Goal: Transaction & Acquisition: Purchase product/service

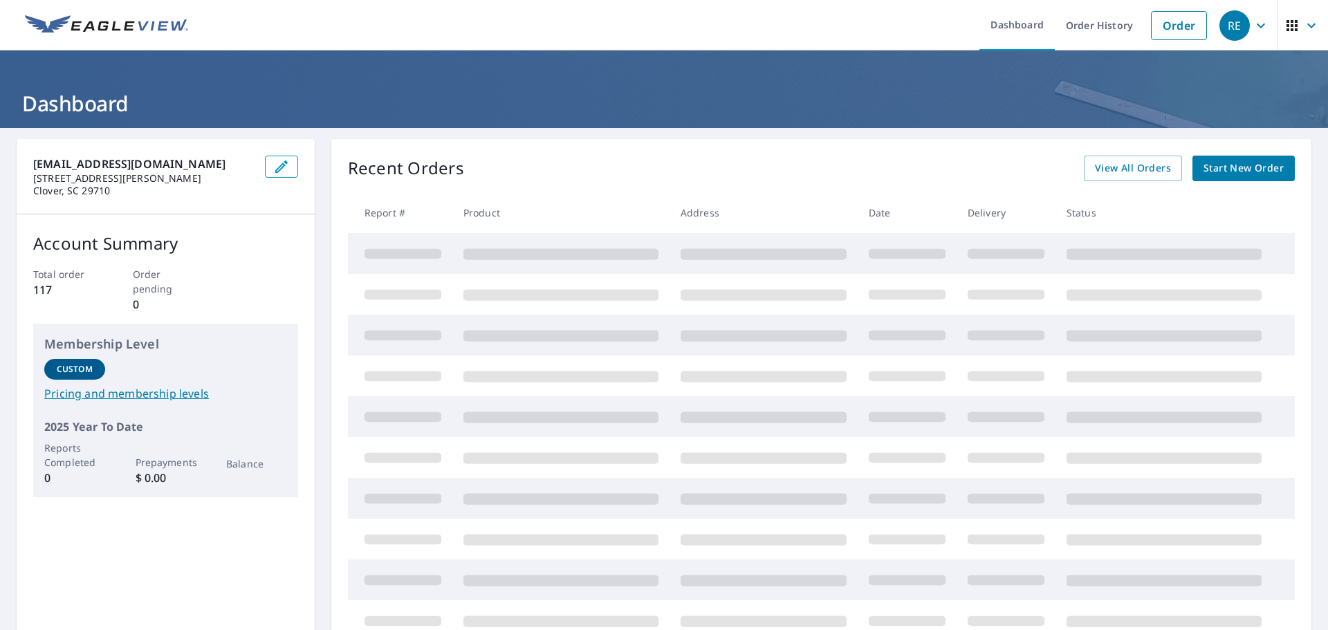
click at [1232, 173] on span "Start New Order" at bounding box center [1243, 168] width 80 height 17
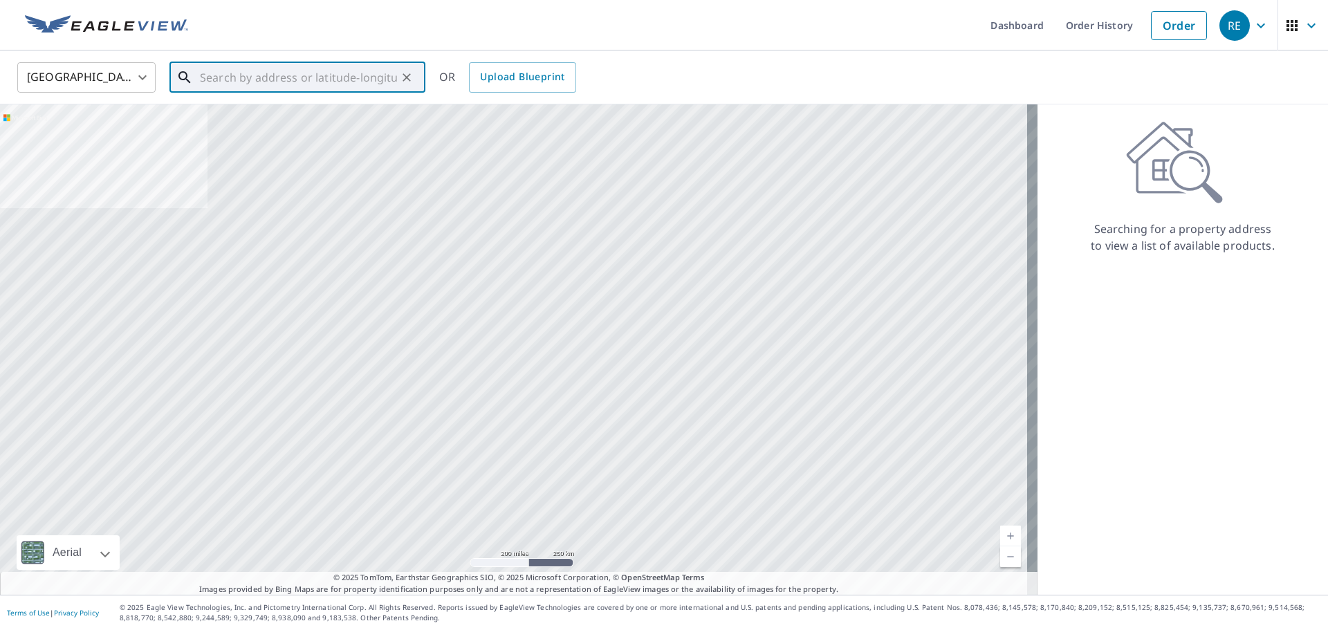
click at [319, 75] on input "text" at bounding box center [298, 77] width 197 height 39
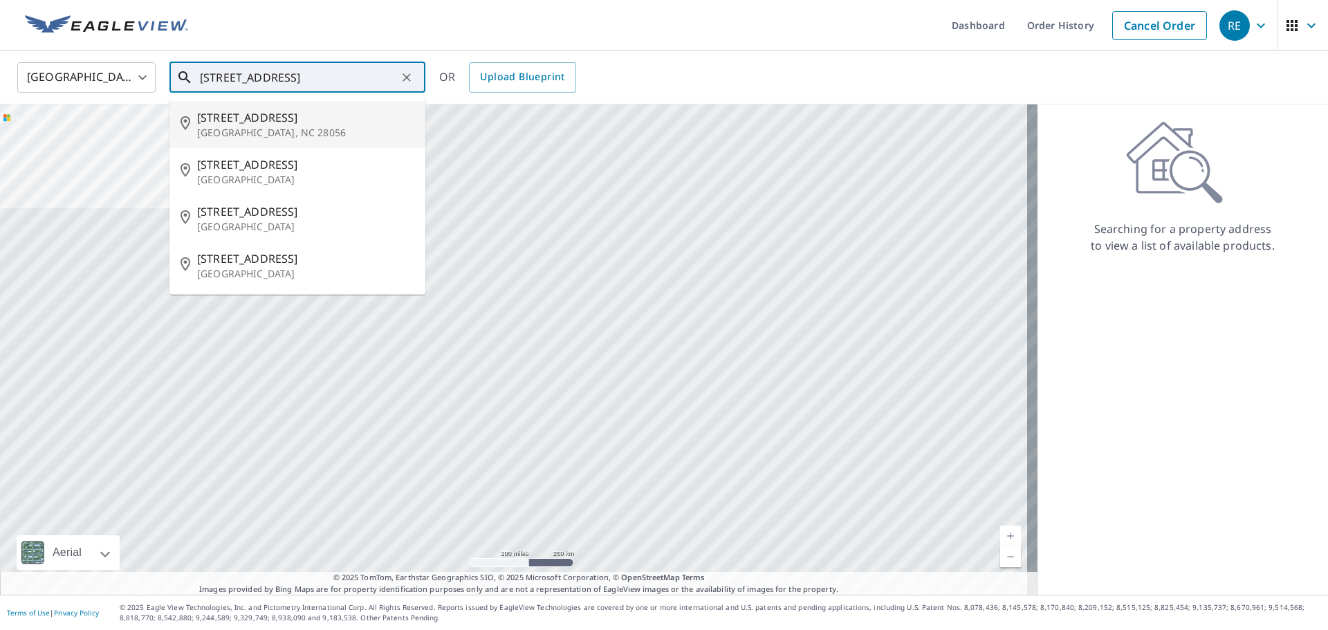
click at [308, 120] on span "[STREET_ADDRESS]" at bounding box center [305, 117] width 217 height 17
type input "[STREET_ADDRESS][PERSON_NAME]"
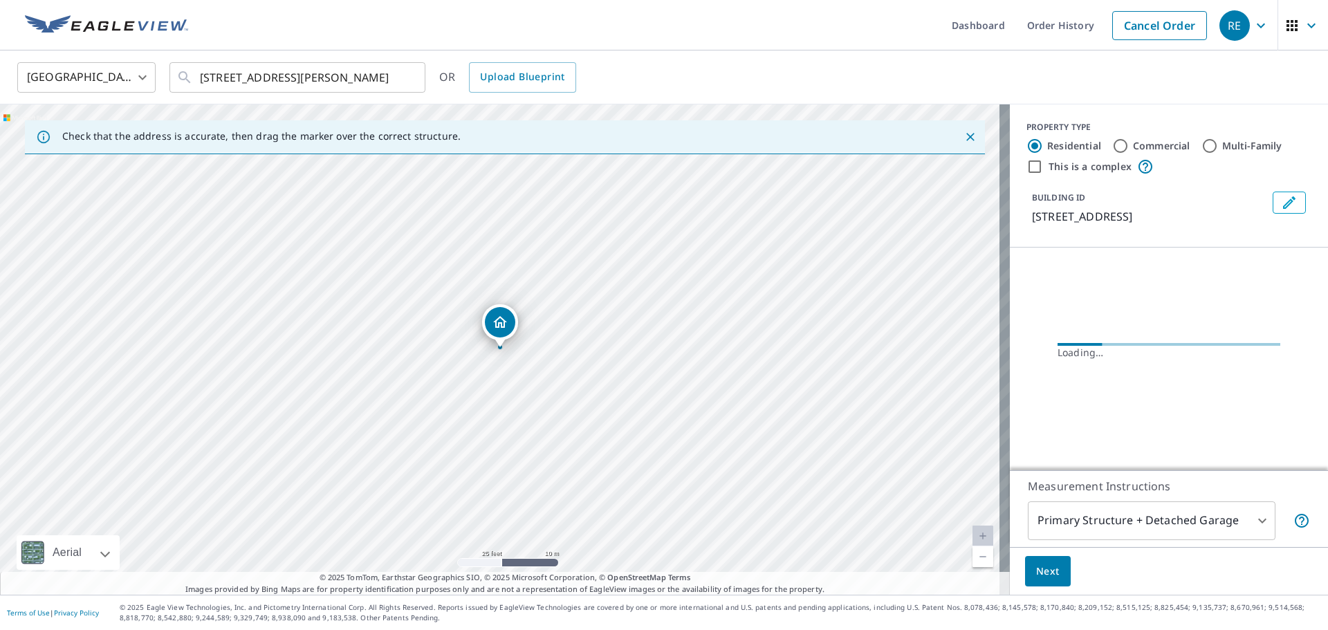
drag, startPoint x: 507, startPoint y: 418, endPoint x: 552, endPoint y: 353, distance: 79.4
click at [552, 353] on div "[STREET_ADDRESS][PERSON_NAME]" at bounding box center [505, 349] width 1010 height 490
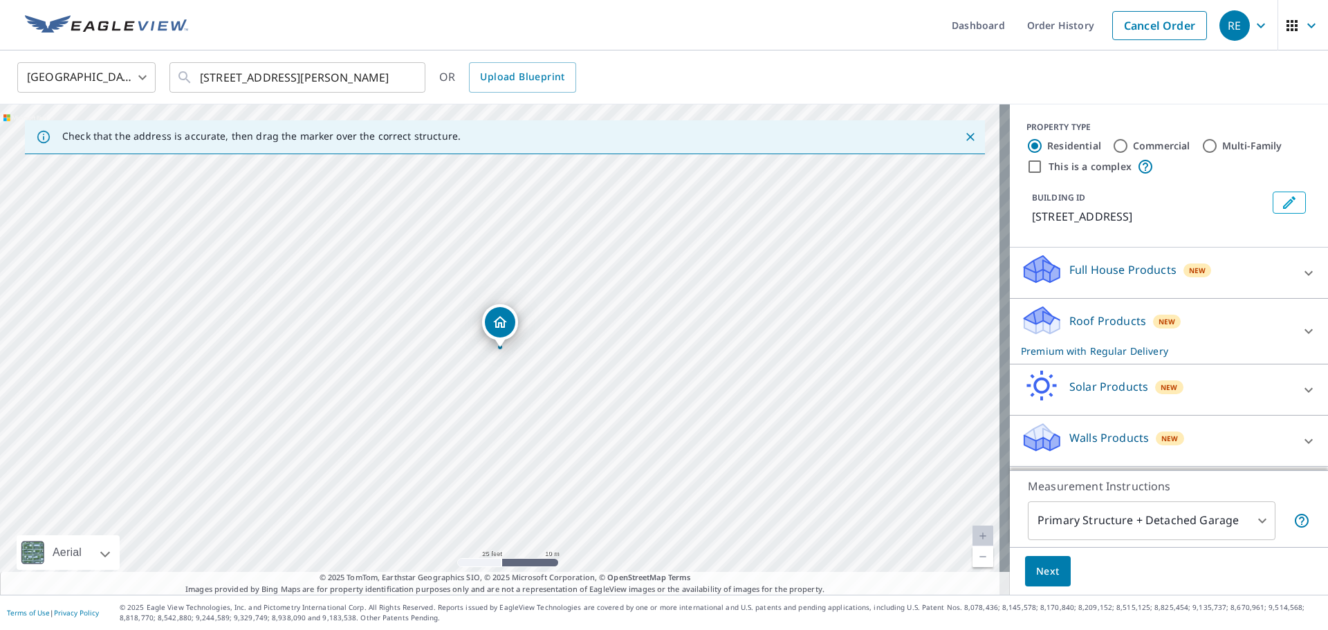
click at [1301, 333] on icon at bounding box center [1308, 331] width 17 height 17
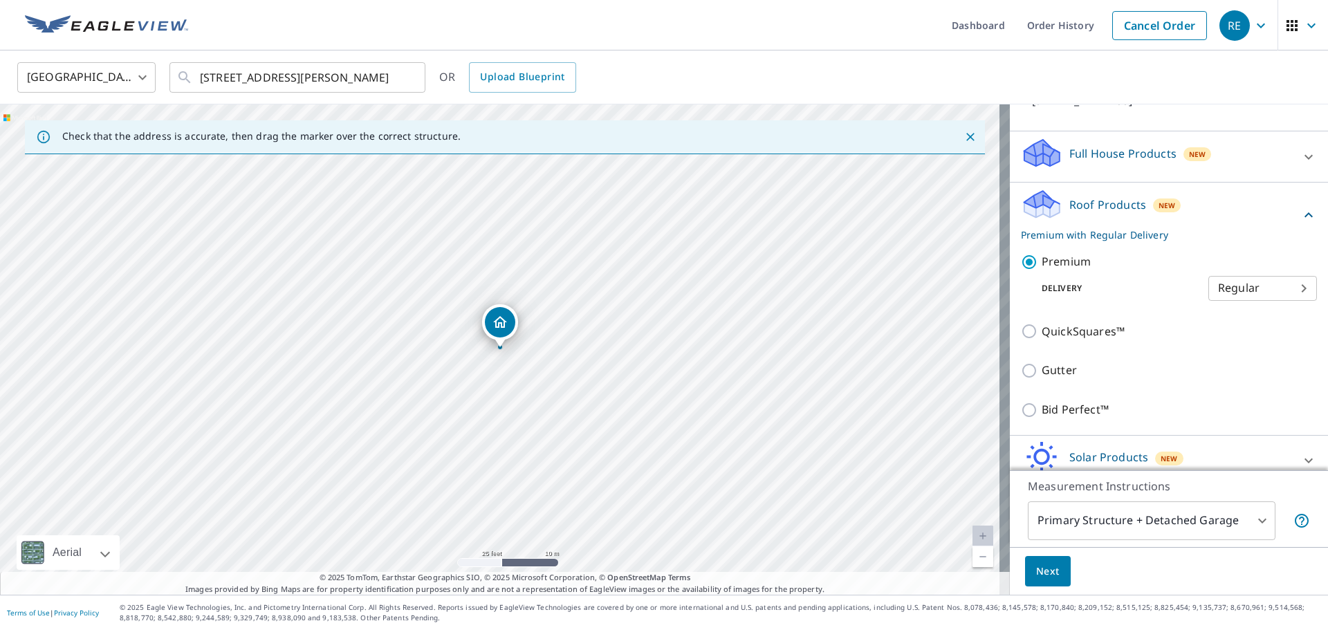
scroll to position [69, 0]
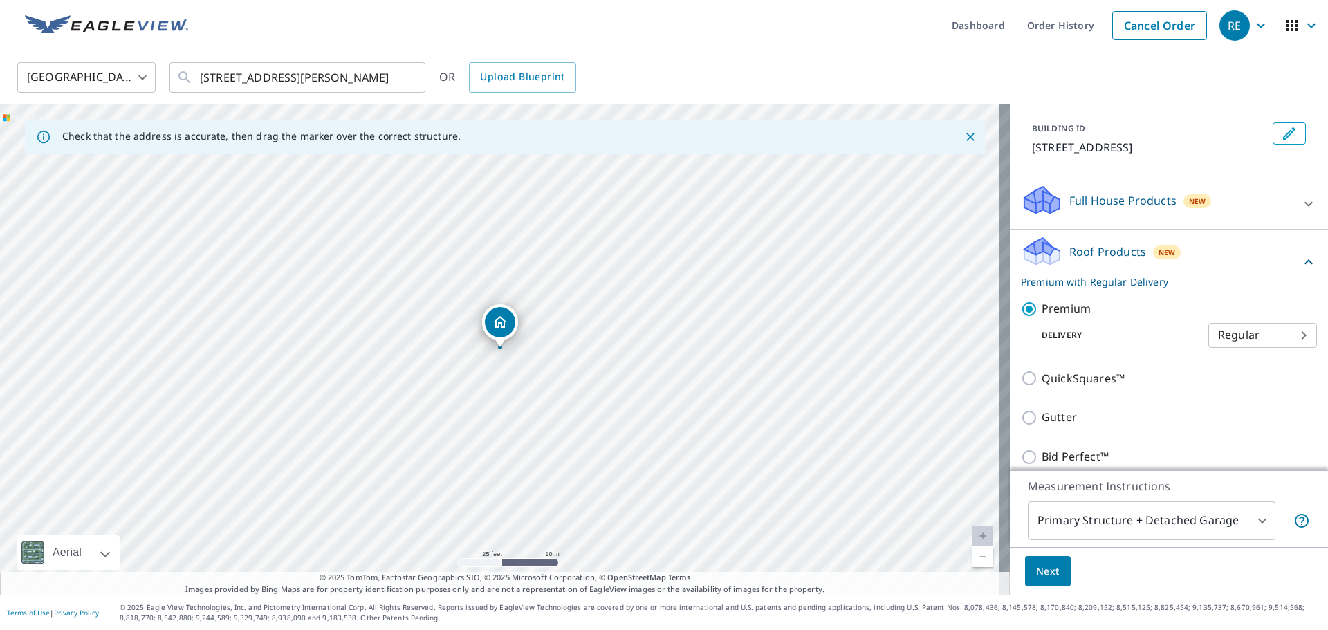
click at [1300, 198] on icon at bounding box center [1308, 204] width 17 height 17
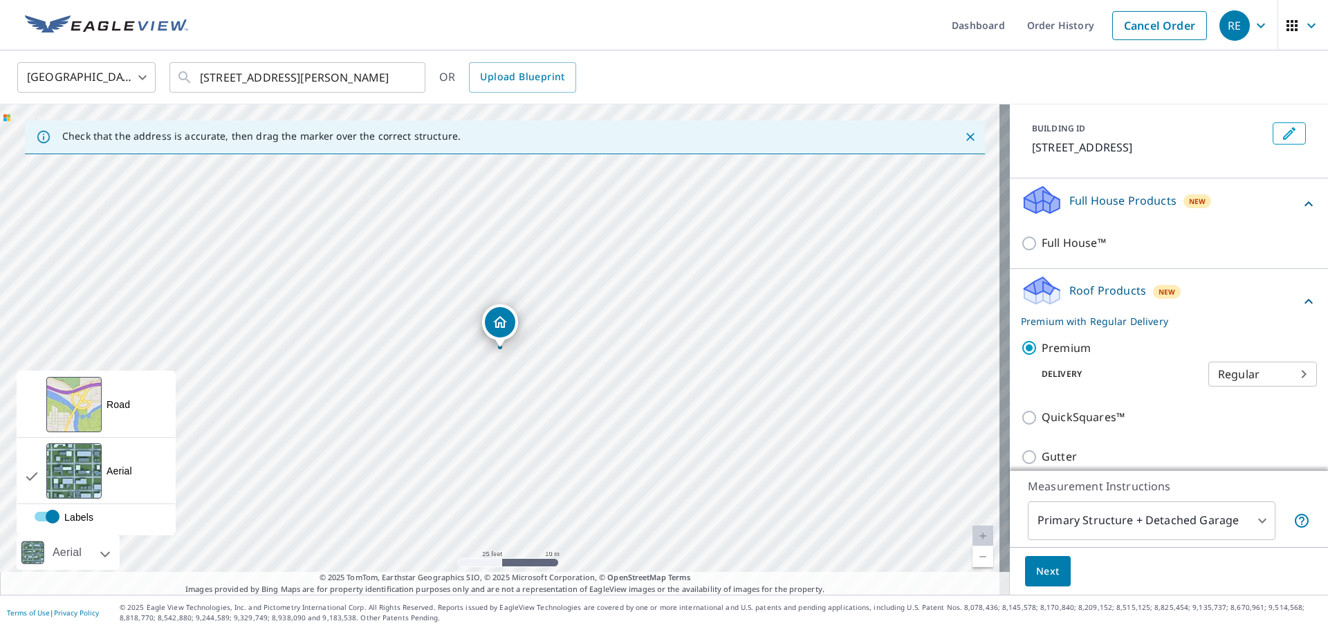
click at [109, 554] on div "Aerial" at bounding box center [68, 552] width 103 height 35
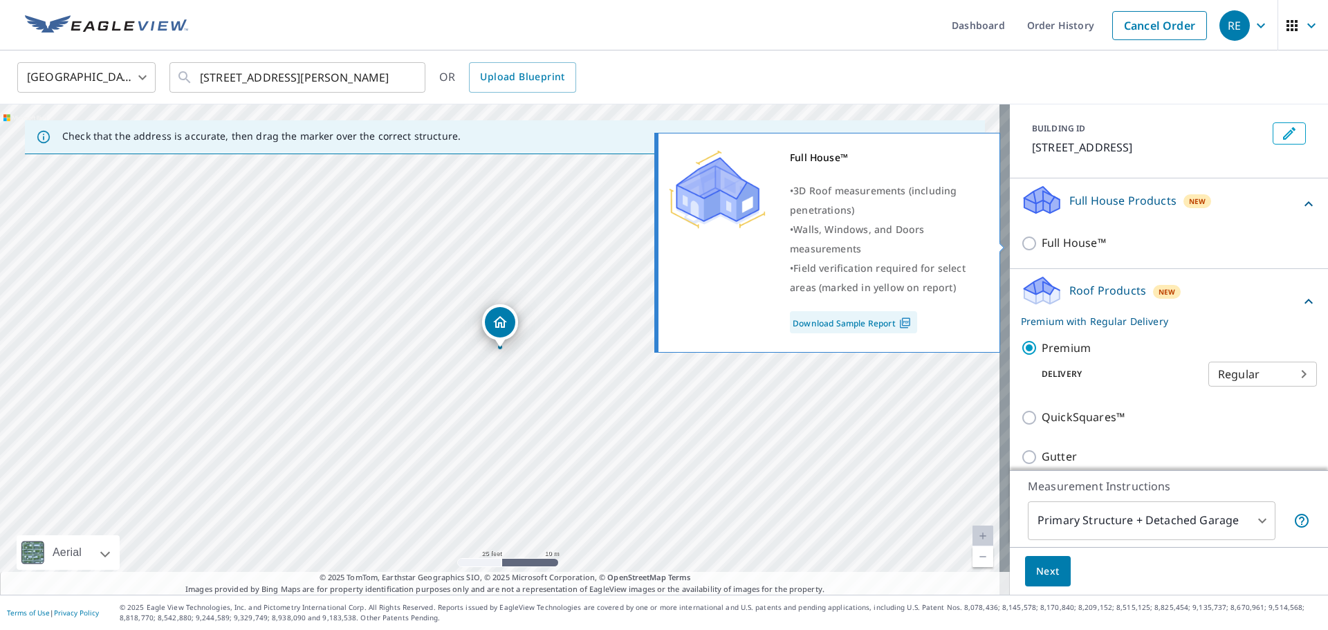
click at [1029, 241] on input "Full House™" at bounding box center [1031, 243] width 21 height 17
checkbox input "true"
checkbox input "false"
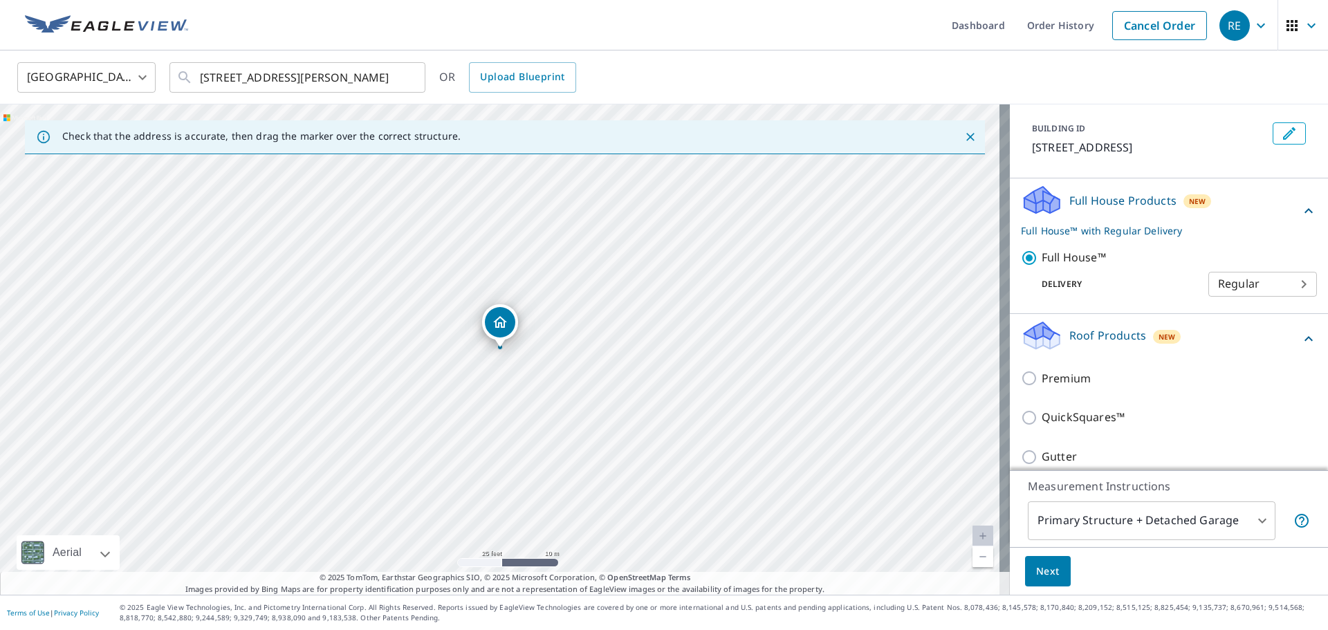
click at [602, 330] on div "[STREET_ADDRESS][PERSON_NAME]" at bounding box center [505, 349] width 1010 height 490
click at [606, 313] on div "[STREET_ADDRESS][PERSON_NAME]" at bounding box center [505, 349] width 1010 height 490
drag, startPoint x: 648, startPoint y: 373, endPoint x: 635, endPoint y: 408, distance: 37.6
click at [635, 408] on div "[STREET_ADDRESS][PERSON_NAME]" at bounding box center [505, 349] width 1010 height 490
drag, startPoint x: 508, startPoint y: 321, endPoint x: 559, endPoint y: 272, distance: 70.9
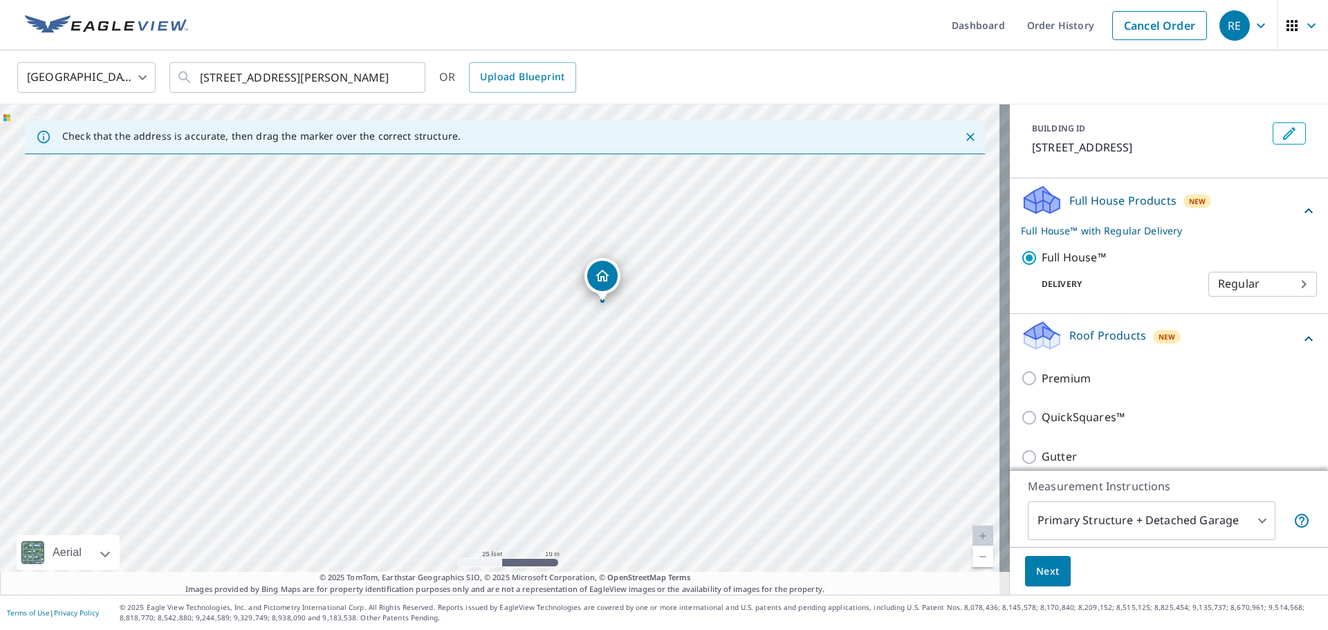
drag, startPoint x: 539, startPoint y: 391, endPoint x: 583, endPoint y: 347, distance: 61.6
click at [583, 347] on div "[STREET_ADDRESS][PERSON_NAME]" at bounding box center [505, 349] width 1010 height 490
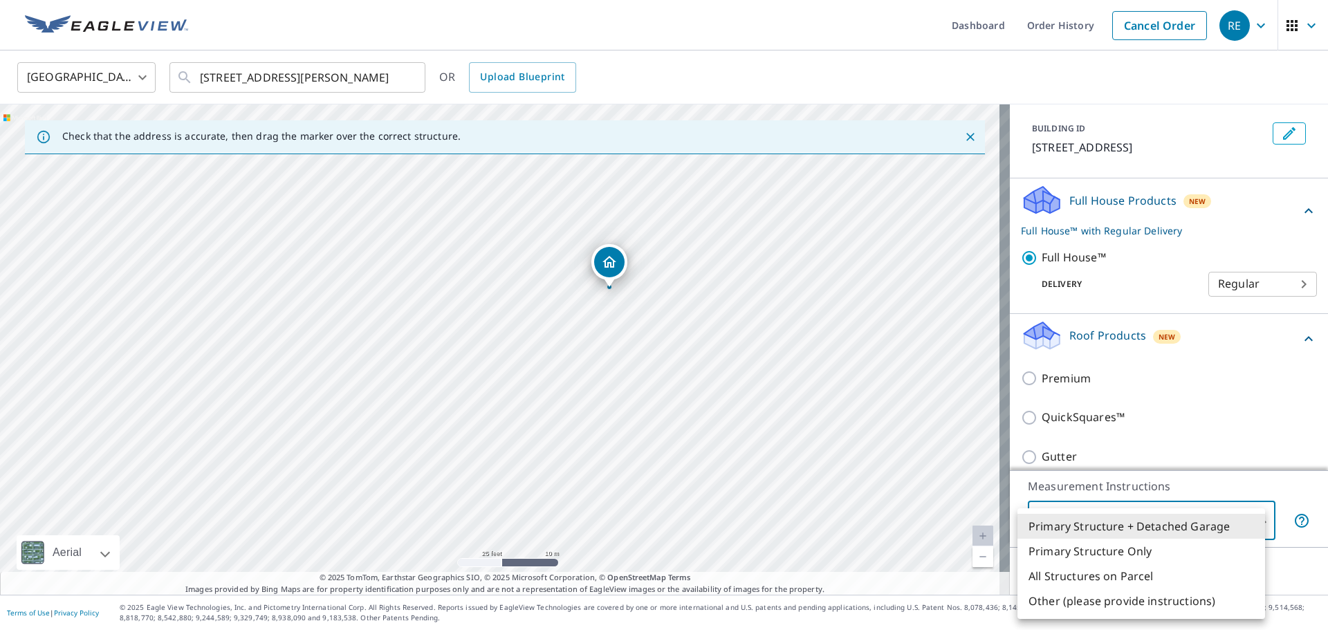
click at [1230, 512] on body "RE RE Dashboard Order History Cancel Order RE United States [GEOGRAPHIC_DATA] ​…" at bounding box center [664, 315] width 1328 height 630
click at [1193, 550] on li "Primary Structure Only" at bounding box center [1141, 551] width 248 height 25
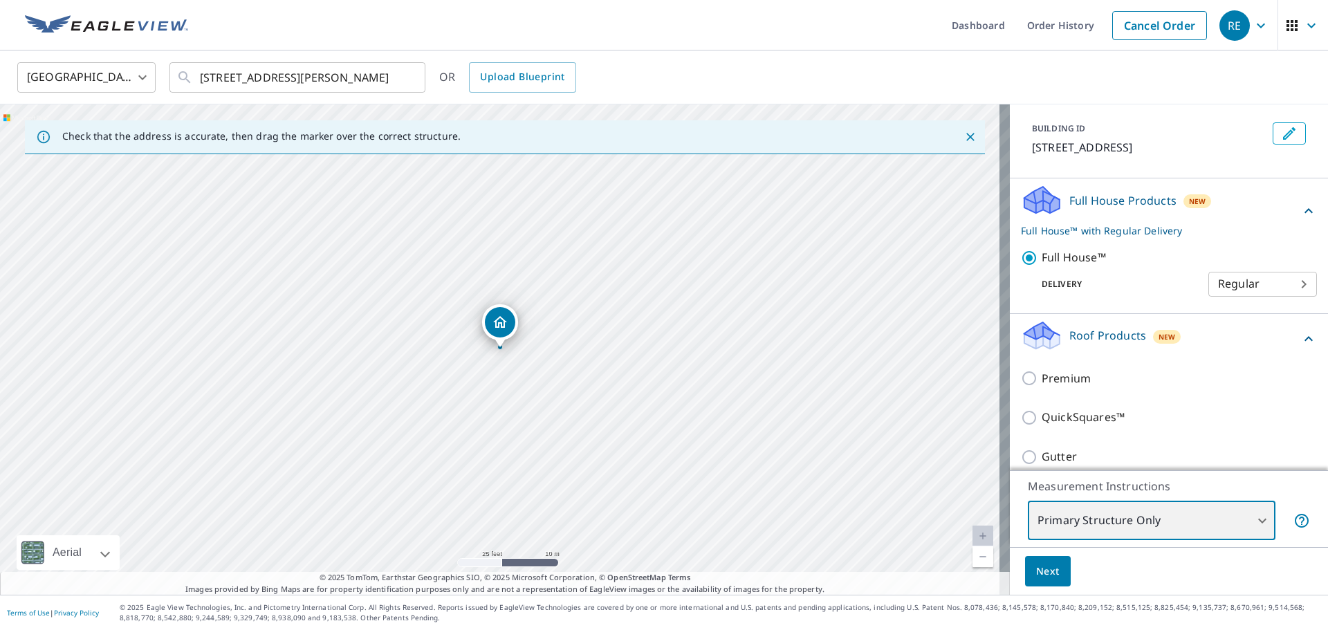
type input "2"
click at [430, 400] on div "[STREET_ADDRESS][PERSON_NAME]" at bounding box center [505, 349] width 1010 height 490
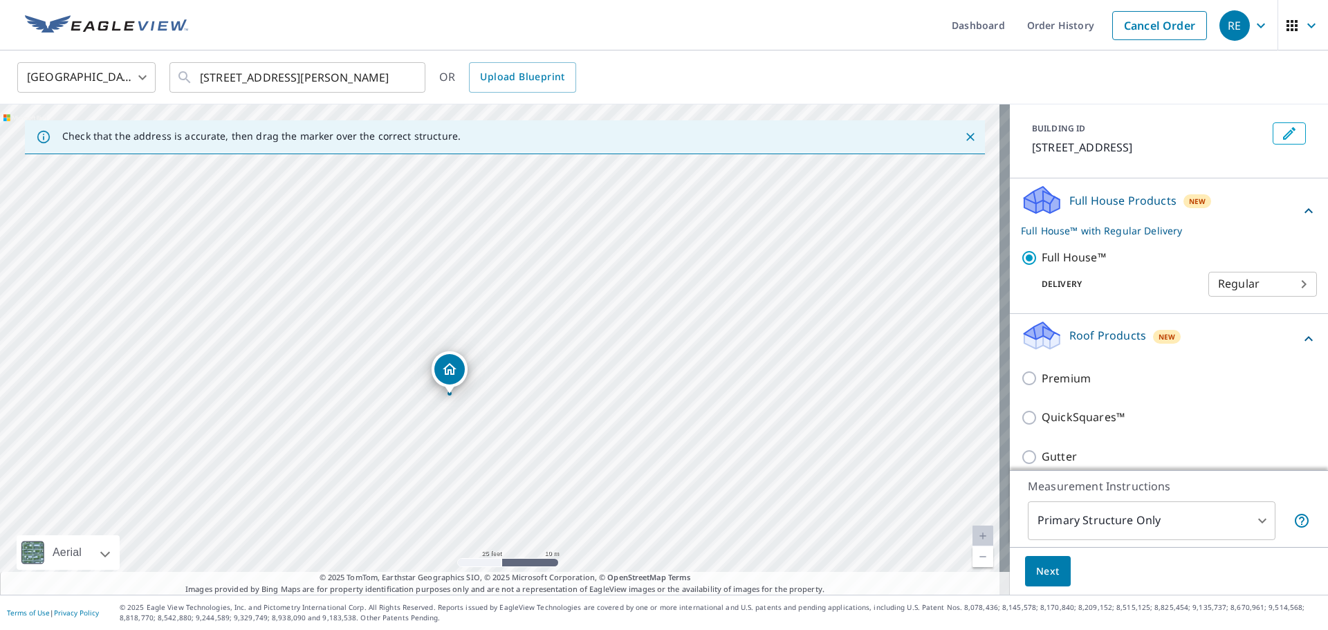
drag, startPoint x: 499, startPoint y: 346, endPoint x: 449, endPoint y: 393, distance: 68.5
click at [1243, 285] on body "RE RE Dashboard Order History Cancel Order RE United States [GEOGRAPHIC_DATA] ​…" at bounding box center [664, 315] width 1328 height 630
click at [1227, 241] on div at bounding box center [664, 315] width 1328 height 630
click at [1048, 571] on span "Next" at bounding box center [1048, 571] width 24 height 17
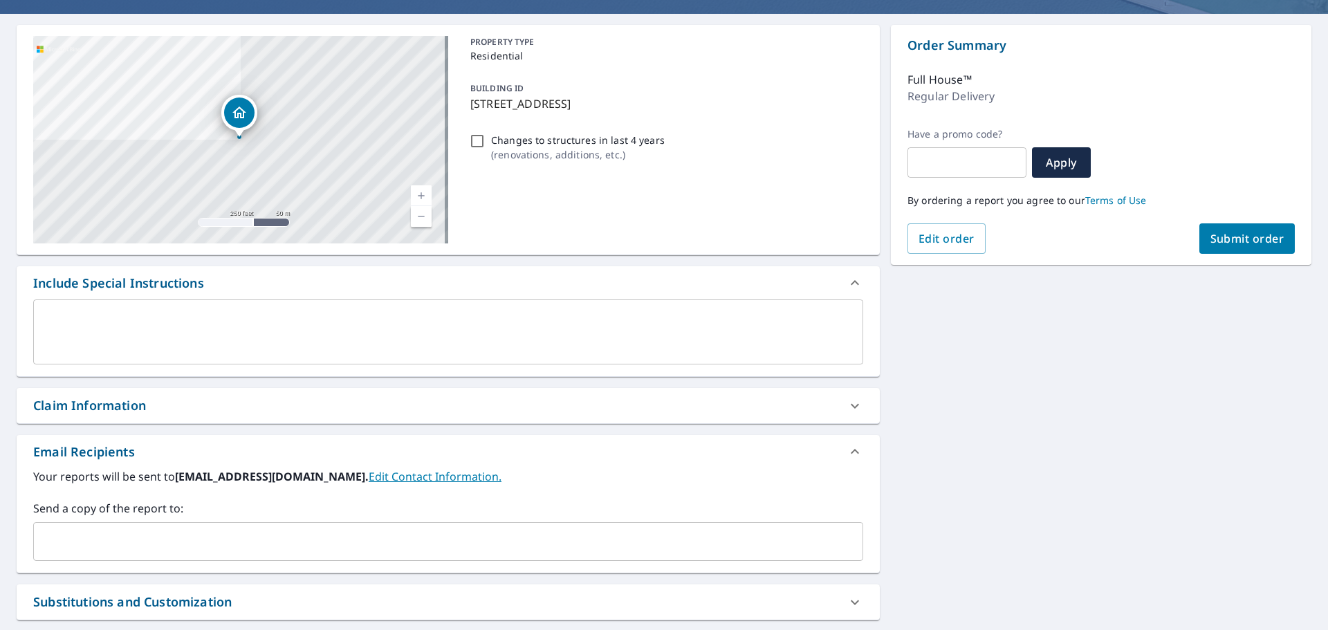
scroll to position [138, 0]
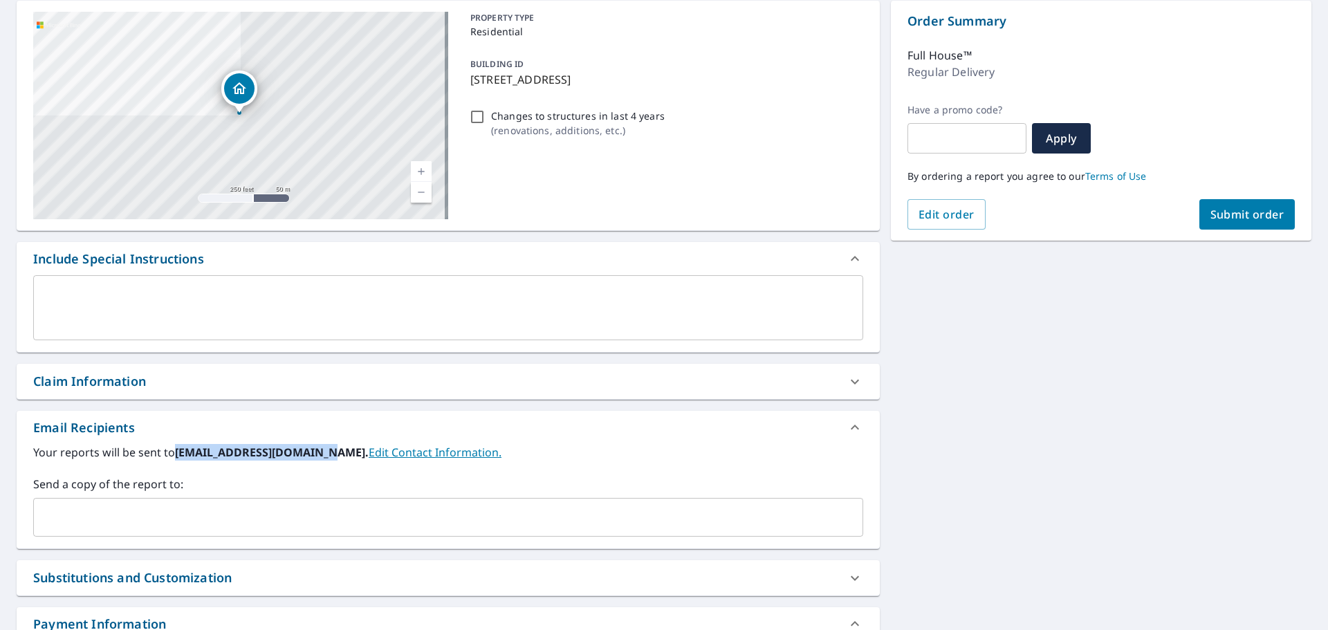
drag, startPoint x: 173, startPoint y: 455, endPoint x: 323, endPoint y: 461, distance: 150.2
click at [323, 461] on div "Your reports will be sent to [EMAIL_ADDRESS][DOMAIN_NAME]. Edit Contact Informa…" at bounding box center [448, 490] width 830 height 93
copy label "[EMAIL_ADDRESS][DOMAIN_NAME]"
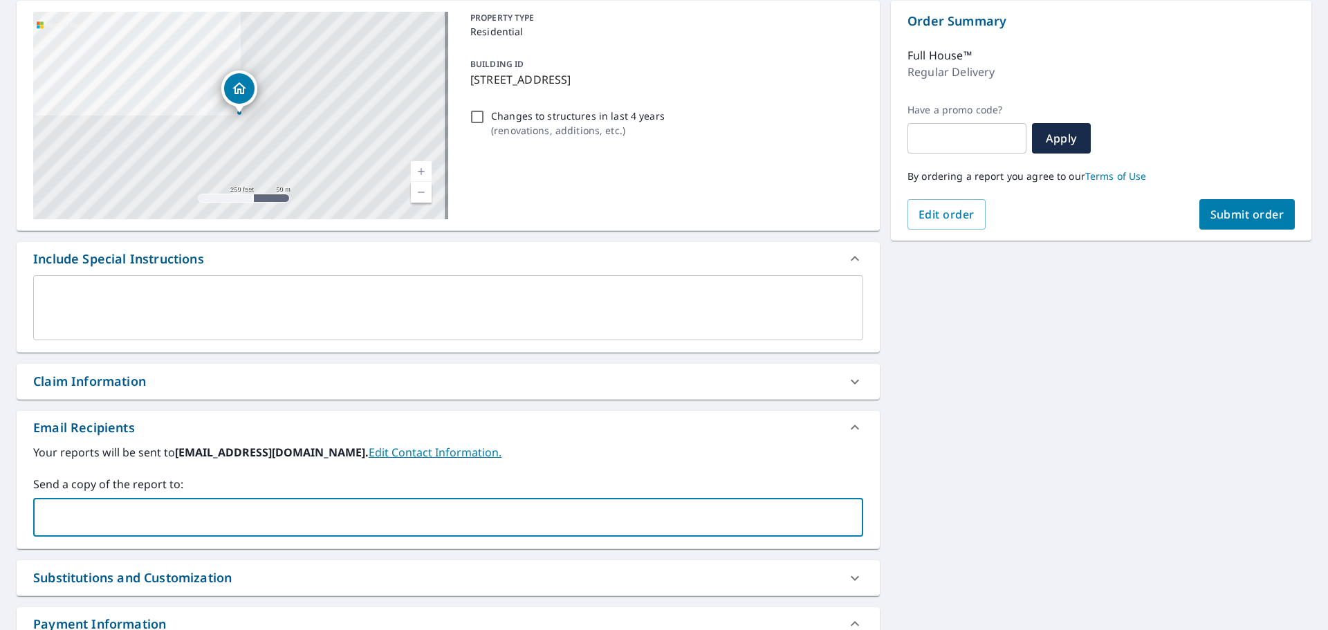
click at [287, 510] on input "text" at bounding box center [437, 517] width 797 height 26
paste input "[EMAIL_ADDRESS][DOMAIN_NAME]"
drag, startPoint x: 48, startPoint y: 516, endPoint x: 95, endPoint y: 537, distance: 52.3
click at [47, 515] on input "[EMAIL_ADDRESS][DOMAIN_NAME]" at bounding box center [437, 517] width 797 height 26
type input "[EMAIL_ADDRESS][DOMAIN_NAME]"
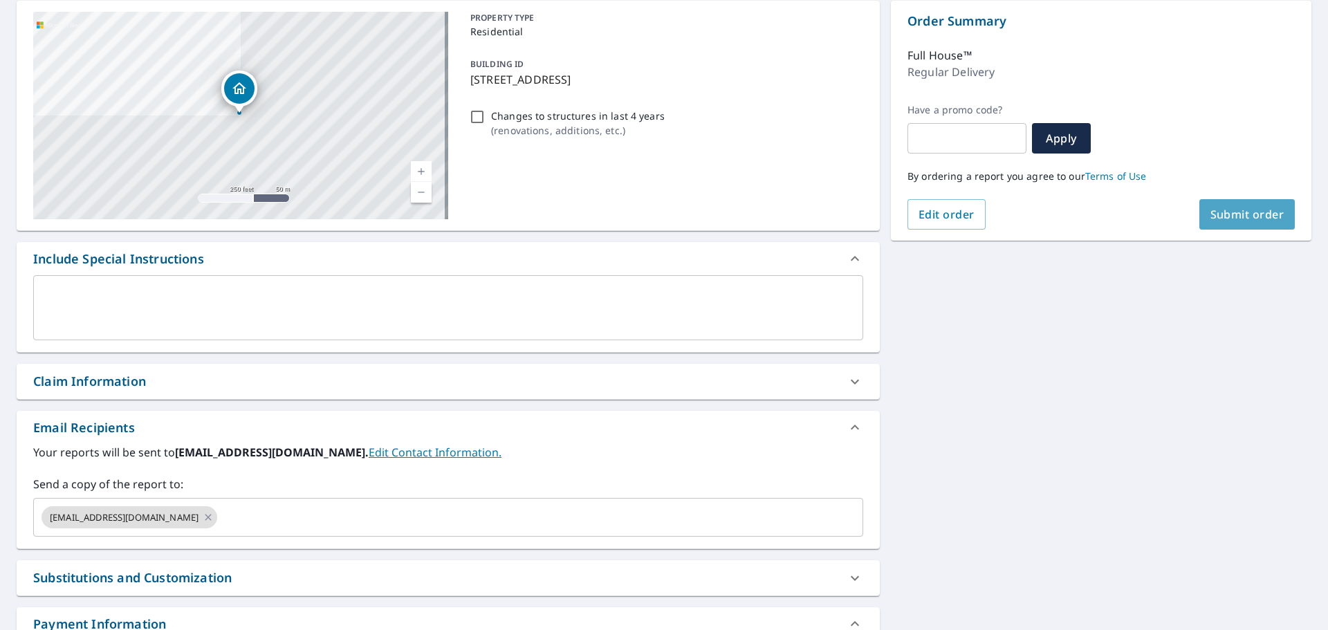
click at [1214, 214] on span "Submit order" at bounding box center [1247, 214] width 74 height 15
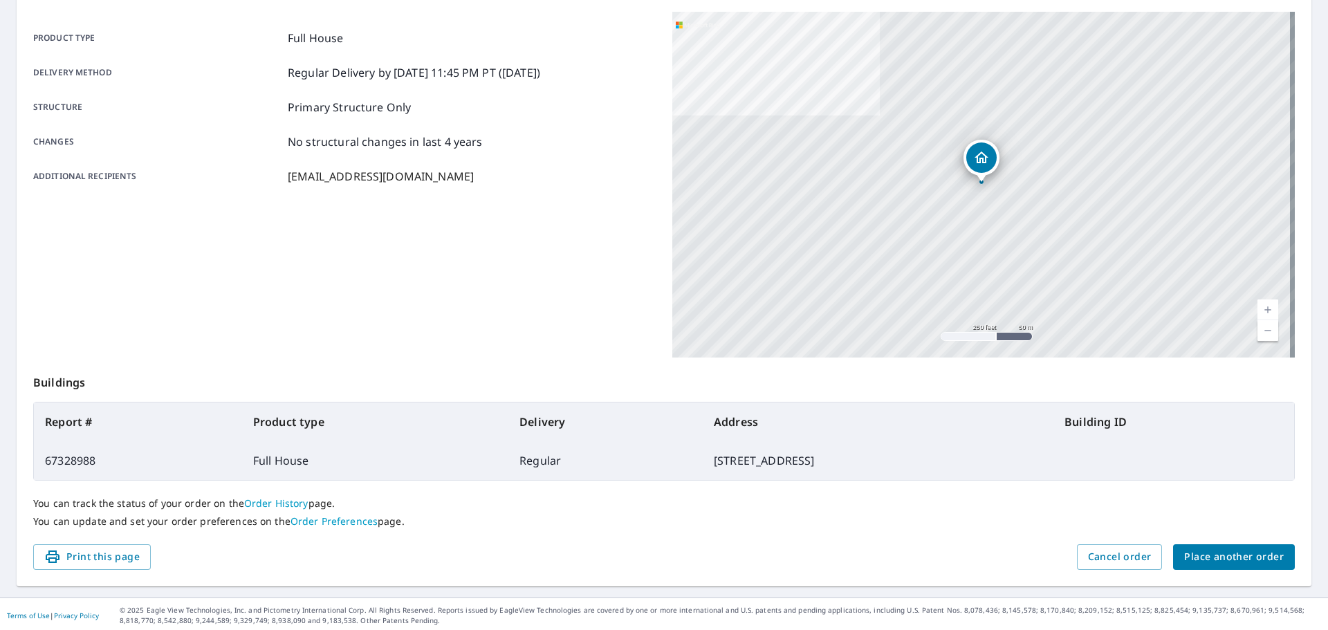
scroll to position [184, 0]
